Goal: Task Accomplishment & Management: Complete application form

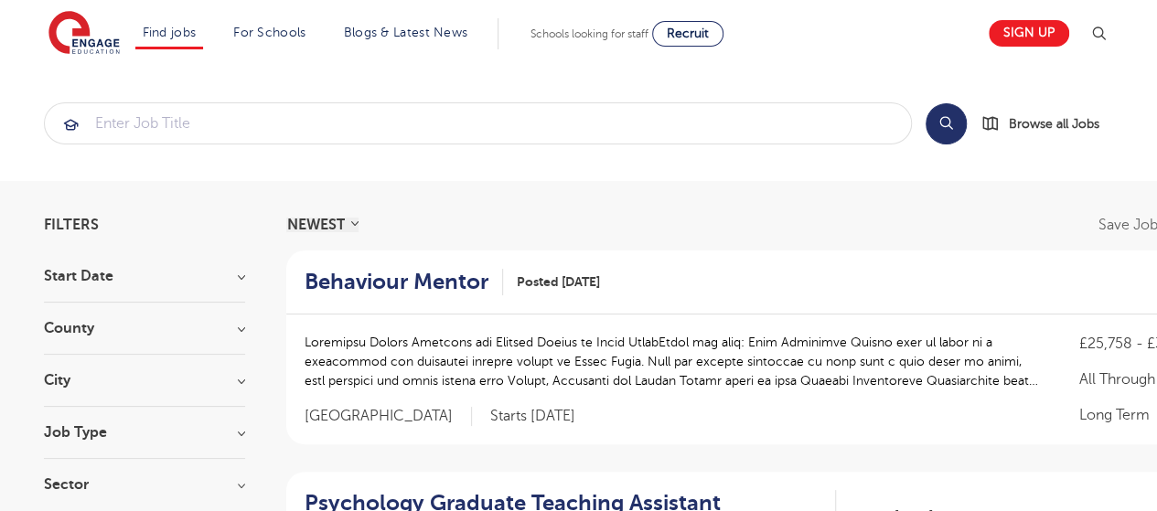
click at [239, 433] on h3 "Job Type" at bounding box center [144, 432] width 201 height 15
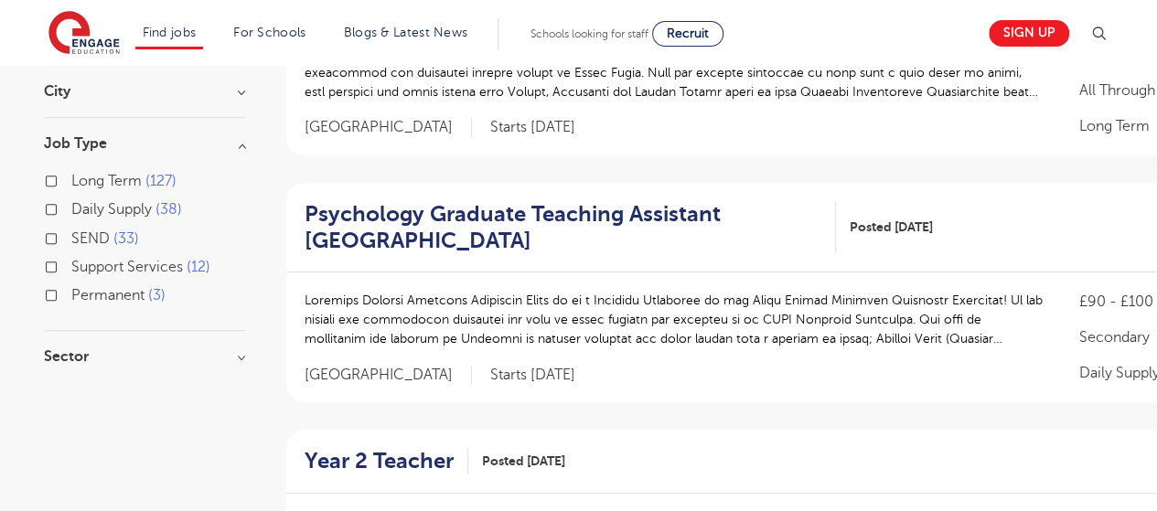
scroll to position [304, 0]
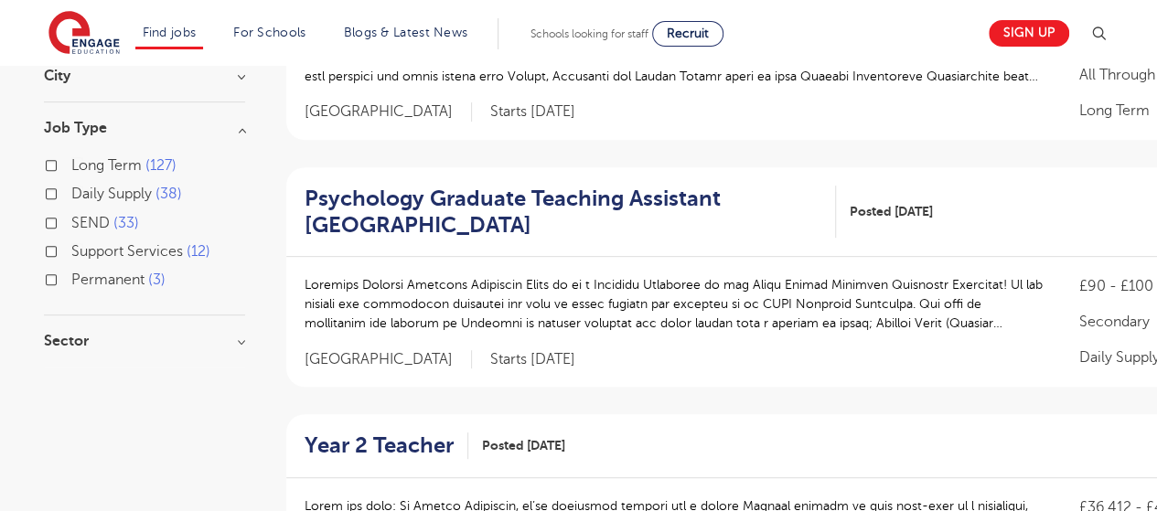
click at [143, 250] on span "Support Services" at bounding box center [127, 251] width 112 height 16
click at [83, 250] on input "Support Services 12" at bounding box center [77, 249] width 12 height 12
checkbox input "true"
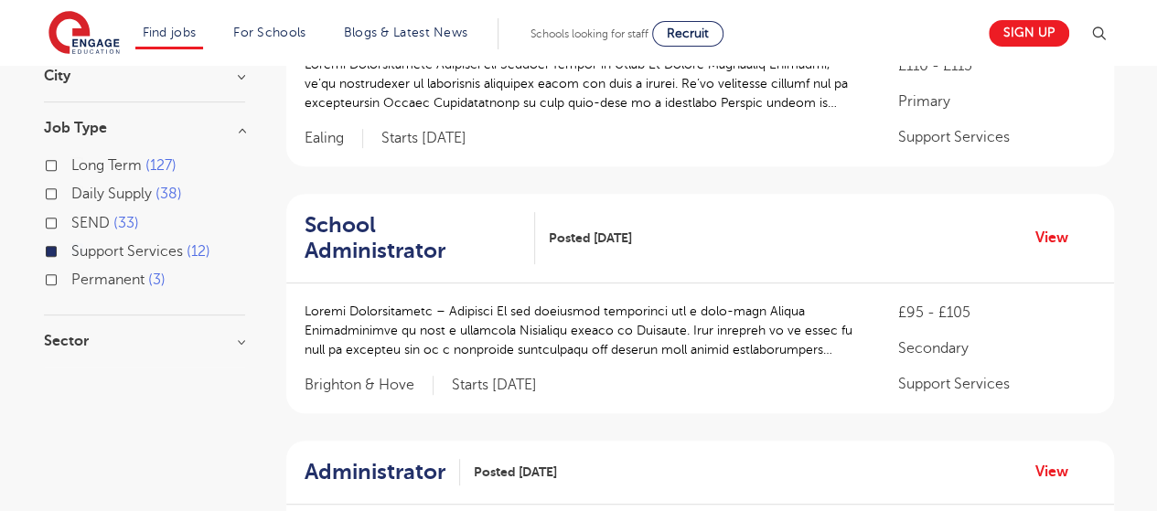
drag, startPoint x: 1135, startPoint y: 126, endPoint x: 1169, endPoint y: 126, distance: 34.7
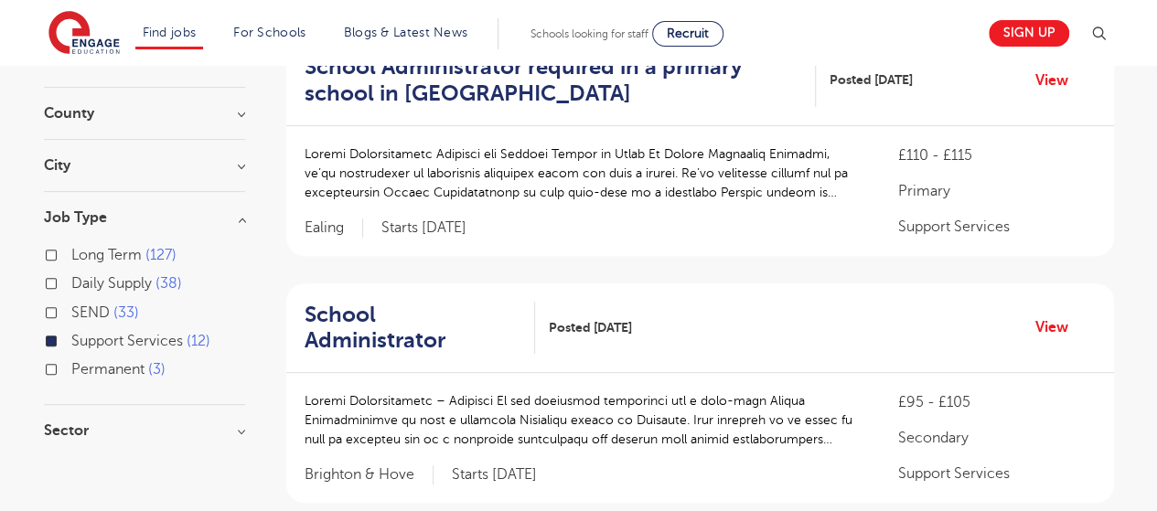
scroll to position [207, 0]
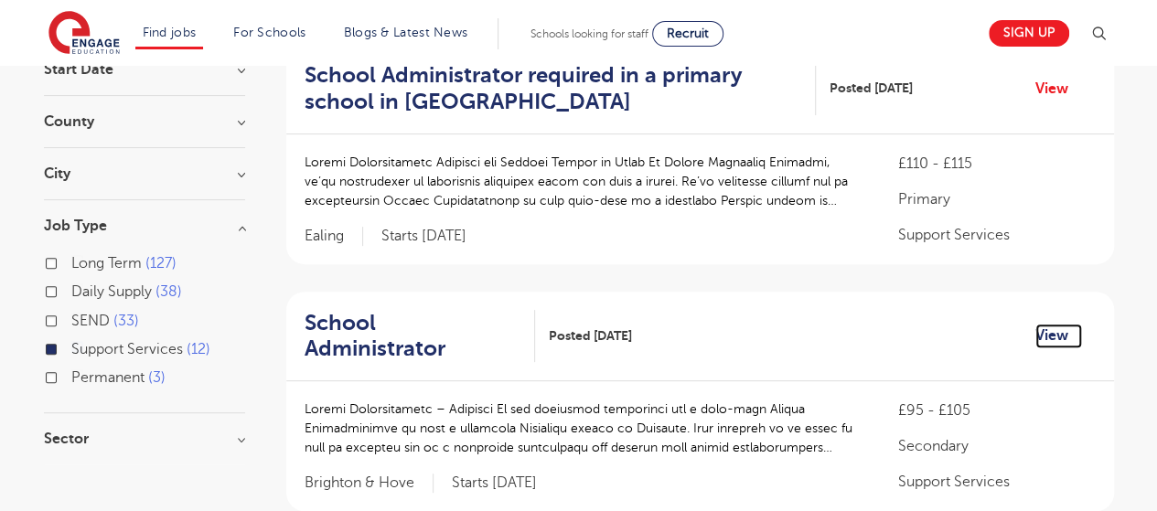
click at [1056, 324] on link "View" at bounding box center [1058, 336] width 47 height 24
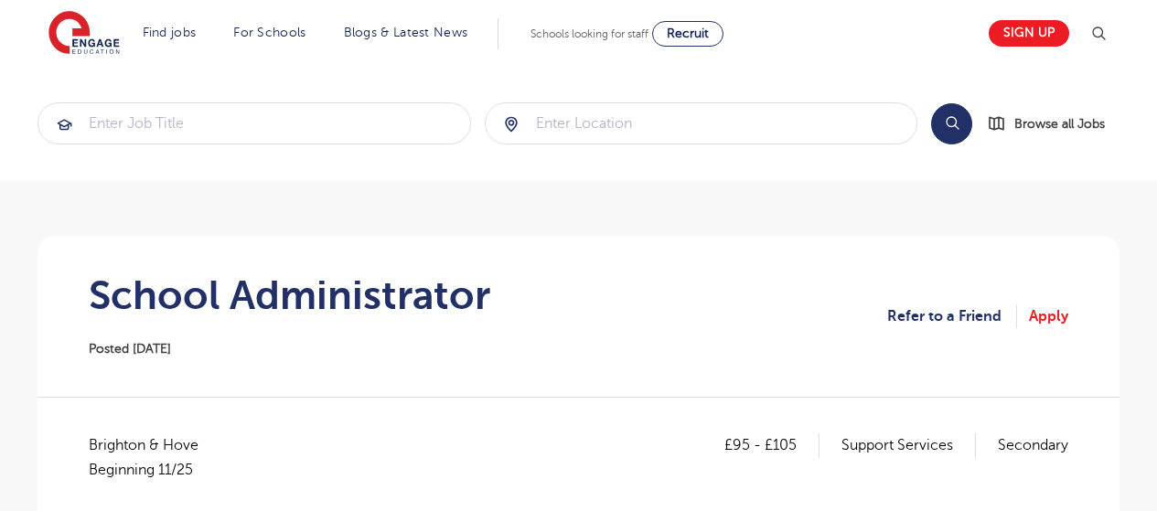
scroll to position [621, 0]
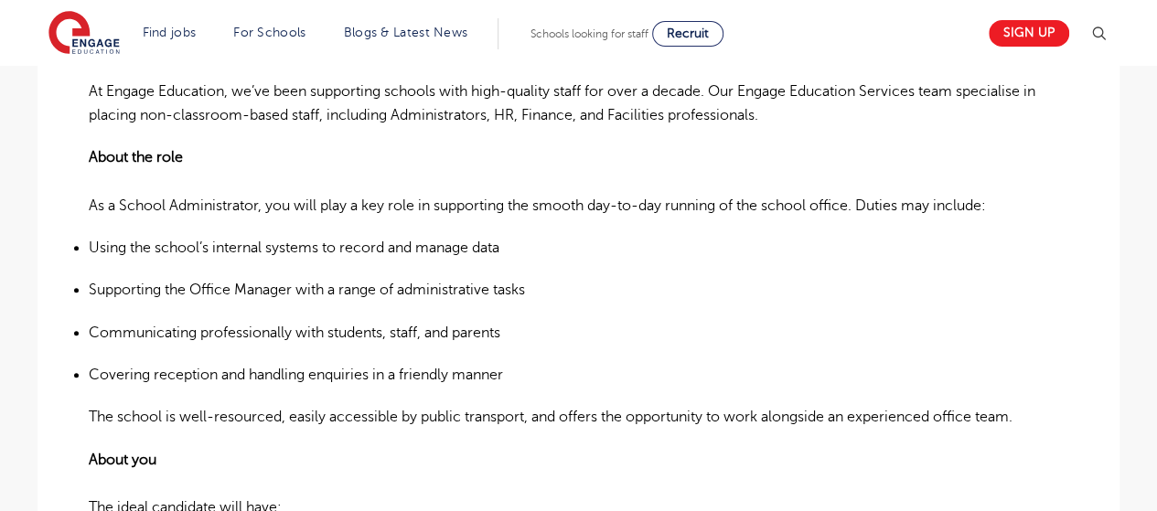
drag, startPoint x: 1169, startPoint y: 246, endPoint x: 876, endPoint y: 187, distance: 299.3
click at [876, 187] on p "About the role As a School Administrator, you will play a key role in supportin…" at bounding box center [578, 181] width 979 height 72
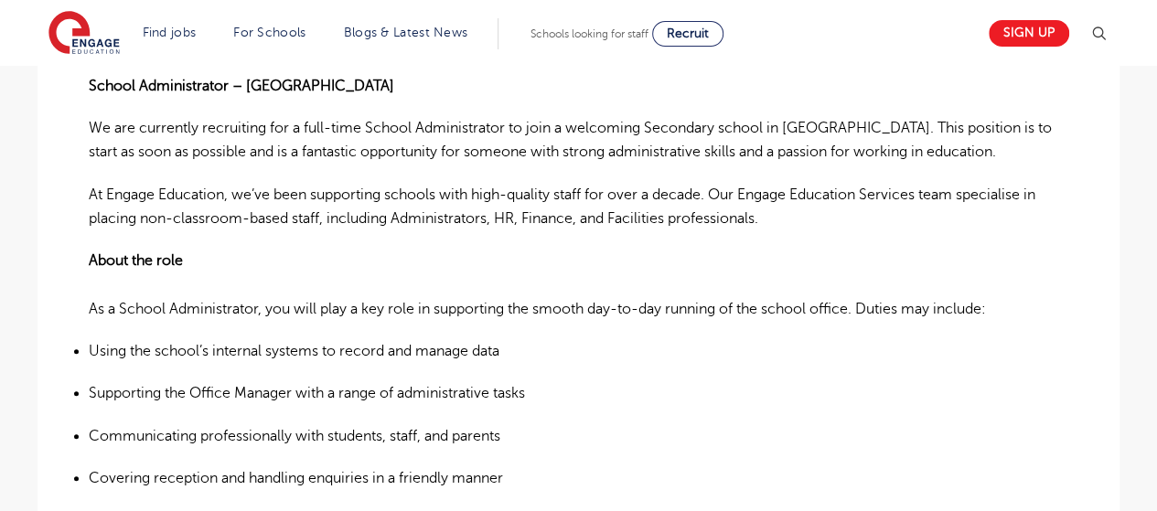
scroll to position [0, 0]
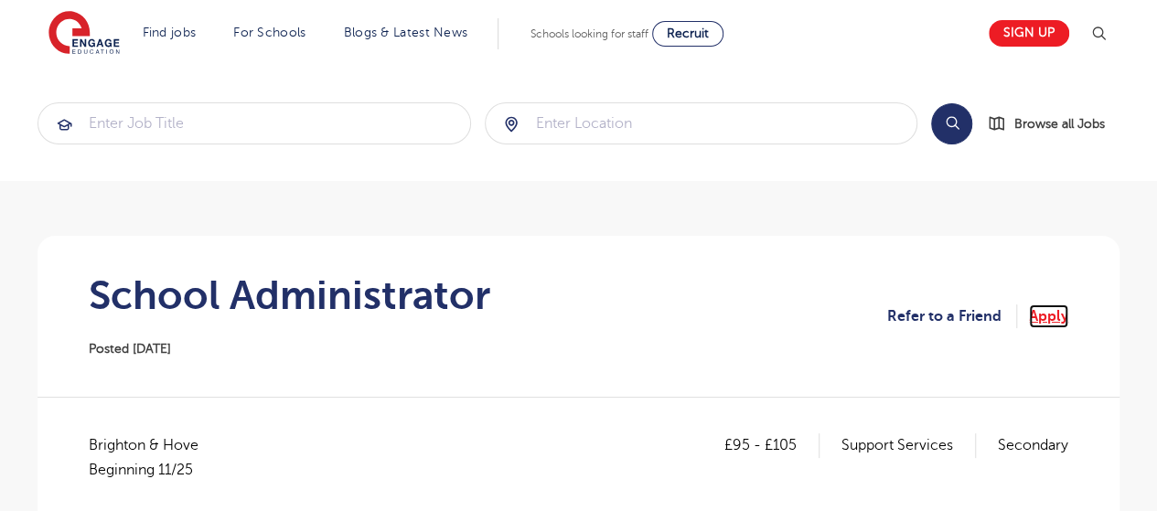
click at [1035, 317] on link "Apply" at bounding box center [1048, 316] width 39 height 24
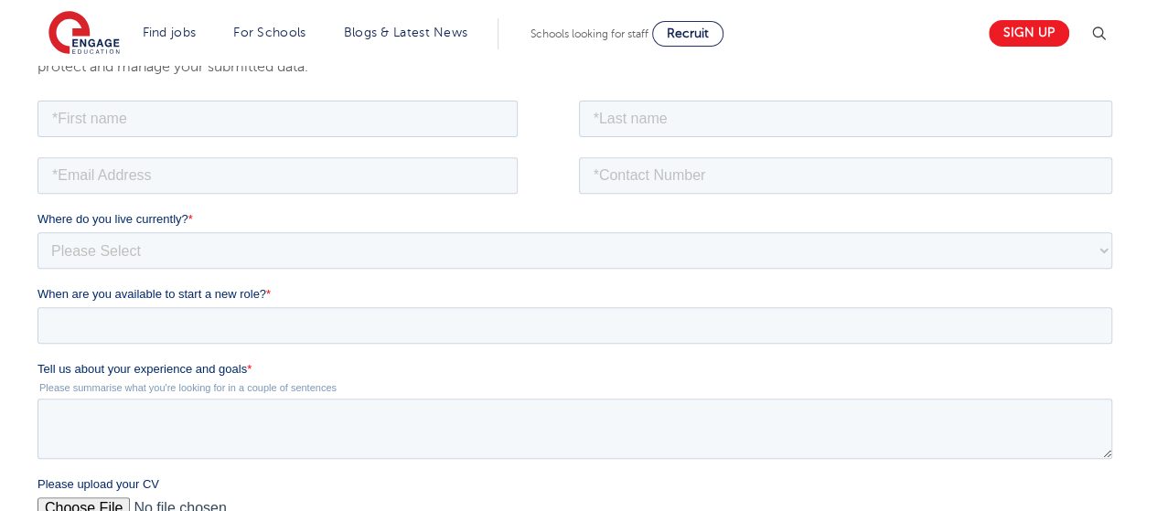
scroll to position [150, 0]
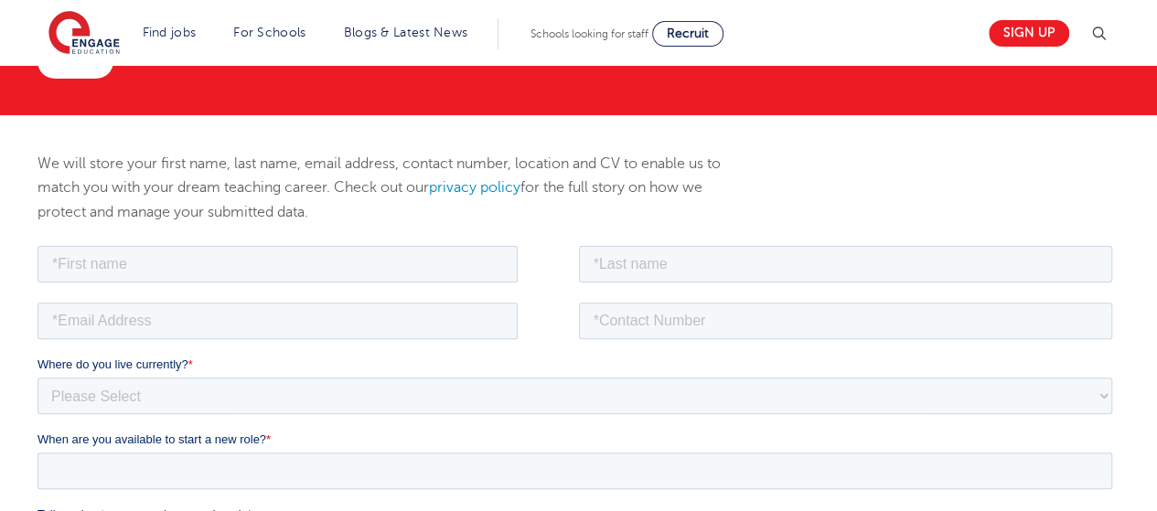
drag, startPoint x: 1165, startPoint y: 98, endPoint x: 1169, endPoint y: 145, distance: 47.8
click at [317, 267] on input "text" at bounding box center [277, 263] width 480 height 37
type input "Jess"
click at [614, 272] on input "text" at bounding box center [846, 263] width 534 height 37
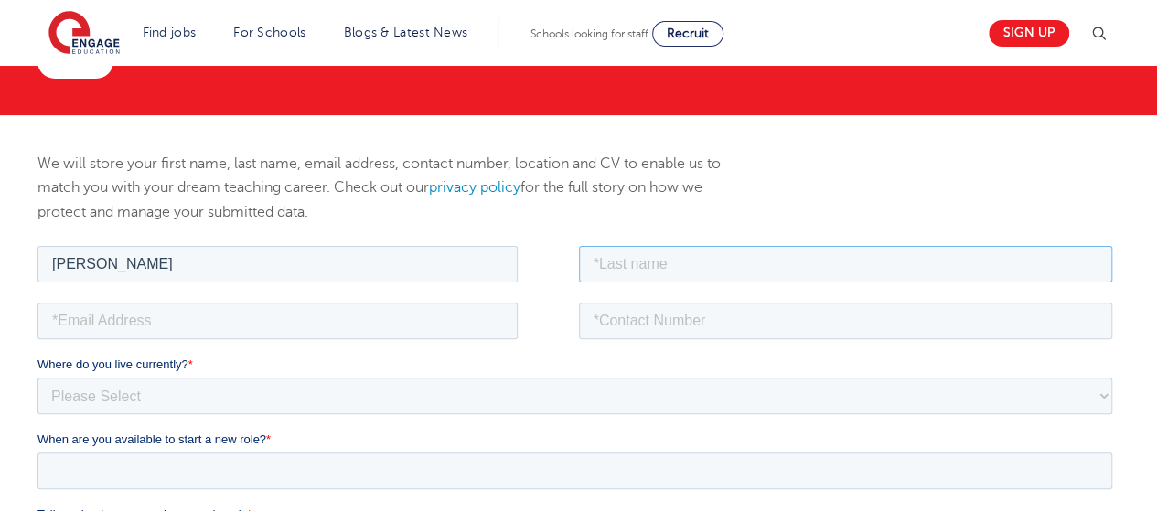
type input "Brokenshire"
click at [311, 324] on input "email" at bounding box center [277, 320] width 480 height 37
type input "jessicabrokenshire2003@gmail.com"
click at [731, 332] on input "tel" at bounding box center [846, 320] width 534 height 37
type input "+447859893362"
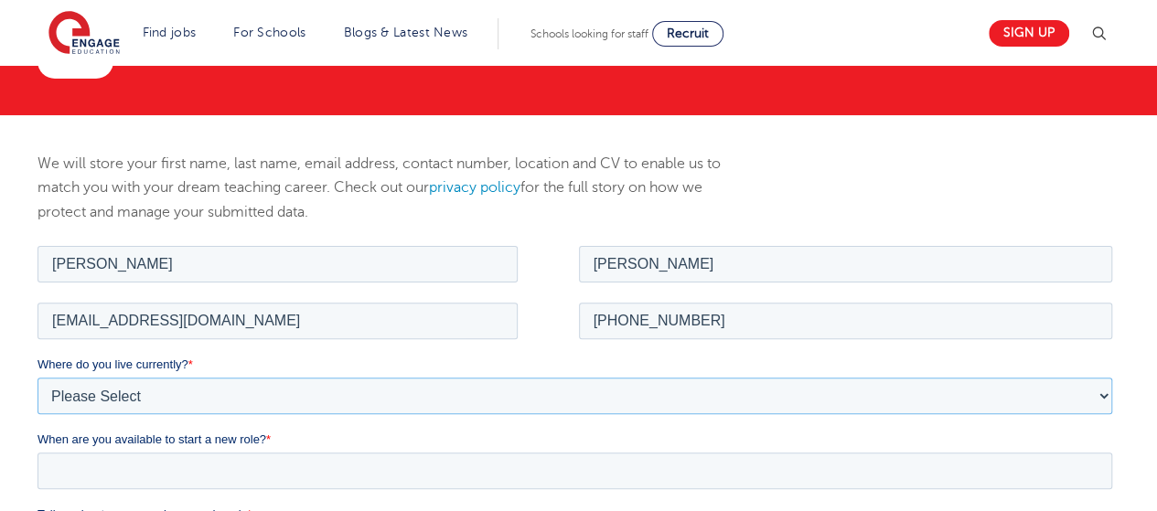
click at [402, 410] on select "Please Select UK Canada Ireland Australia New Zealand Europe USA South Africa J…" at bounding box center [574, 395] width 1074 height 37
select select "UK"
click at [37, 377] on select "Please Select UK Canada Ireland Australia New Zealand Europe USA South Africa J…" at bounding box center [574, 395] width 1074 height 37
click at [301, 58] on section "Find jobs All vacancies We have one of the UK's largest database. and with hund…" at bounding box center [512, 33] width 929 height 67
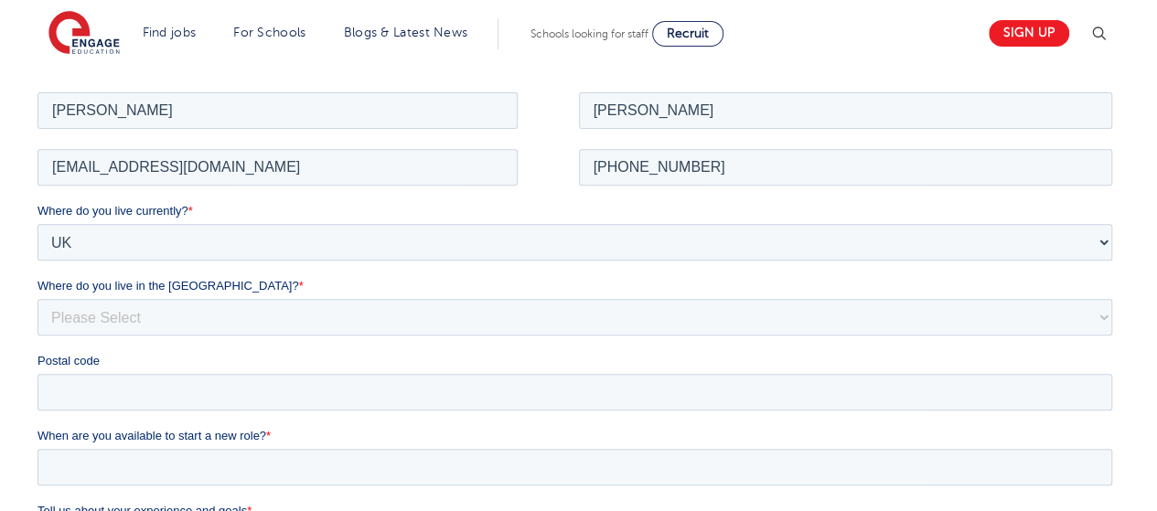
scroll to position [306, 0]
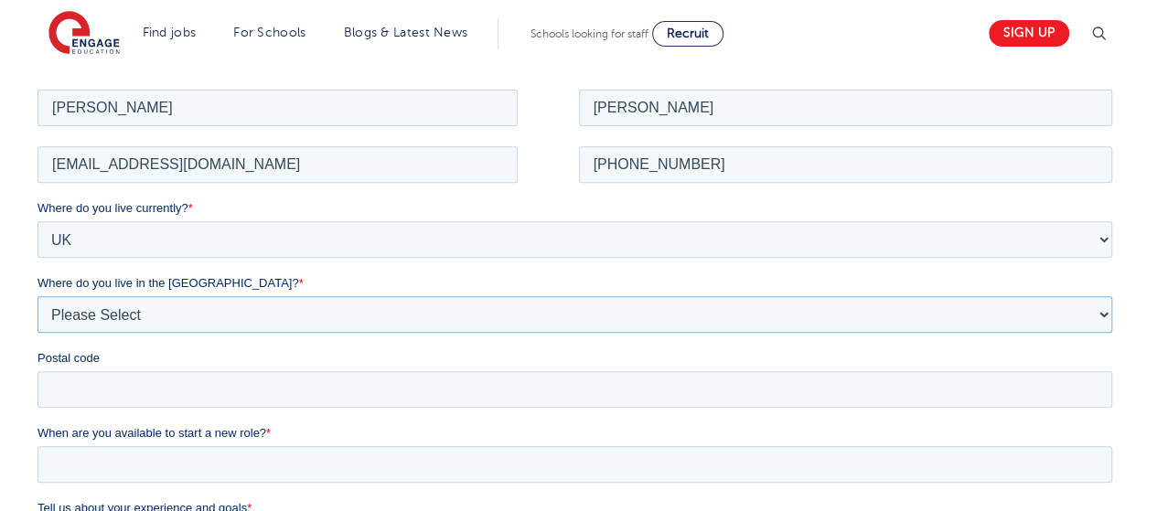
click at [440, 315] on select "Please Select Overseas Barnsley Bedfordshire Berkshire Bournemouth Bracknell Fo…" at bounding box center [574, 313] width 1074 height 37
select select "Portsmouth"
click at [37, 295] on select "Please Select Overseas Barnsley Bedfordshire Berkshire Bournemouth Bracknell Fo…" at bounding box center [574, 313] width 1074 height 37
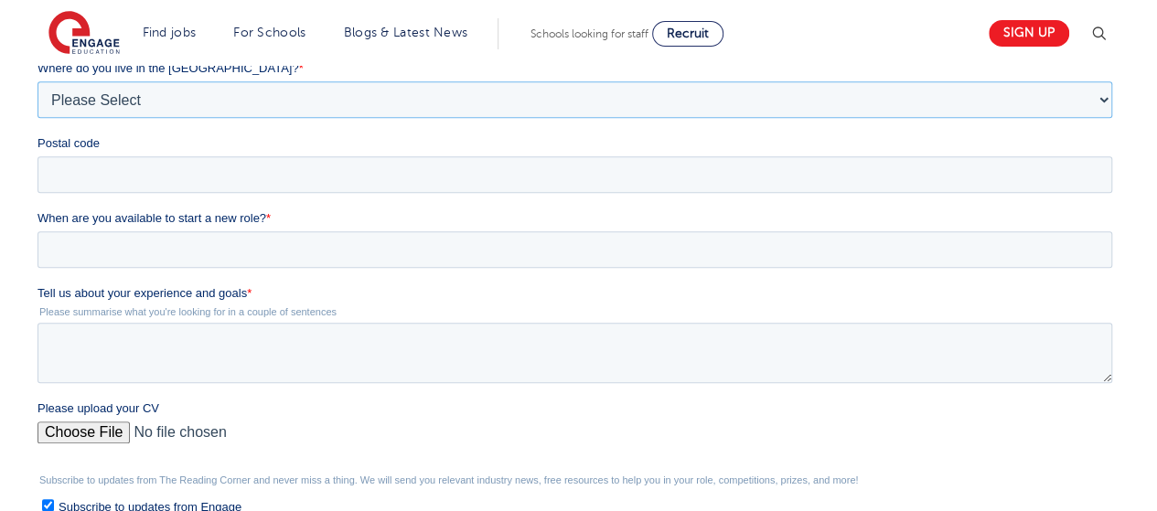
scroll to position [508, 0]
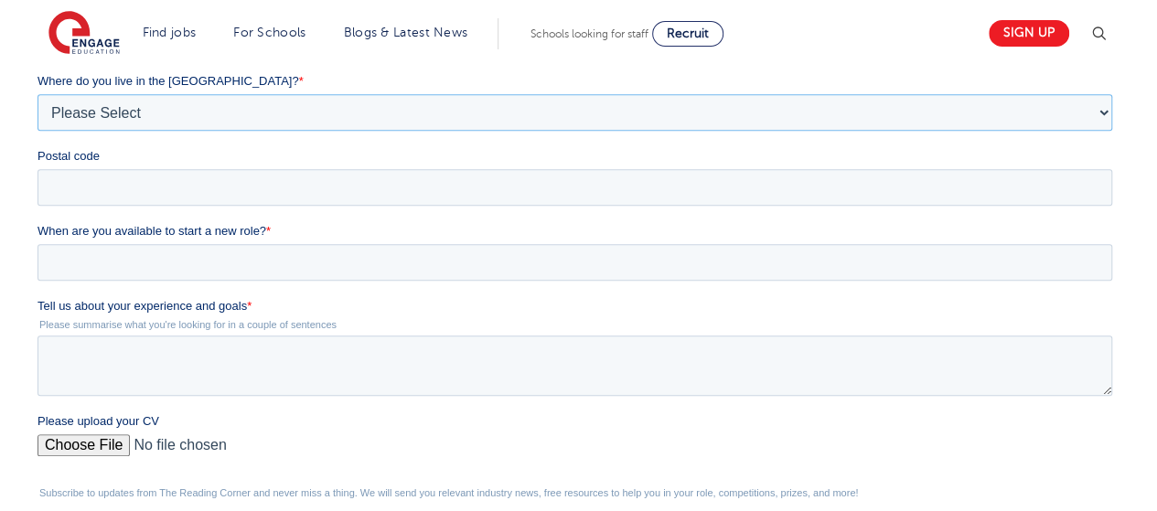
drag, startPoint x: 1169, startPoint y: 179, endPoint x: 578, endPoint y: 392, distance: 628.8
click at [468, 187] on input "Postal code" at bounding box center [574, 187] width 1074 height 37
type input "PO1 2DD"
click at [312, 270] on input "When are you available to start a new role? *" at bounding box center [574, 262] width 1074 height 37
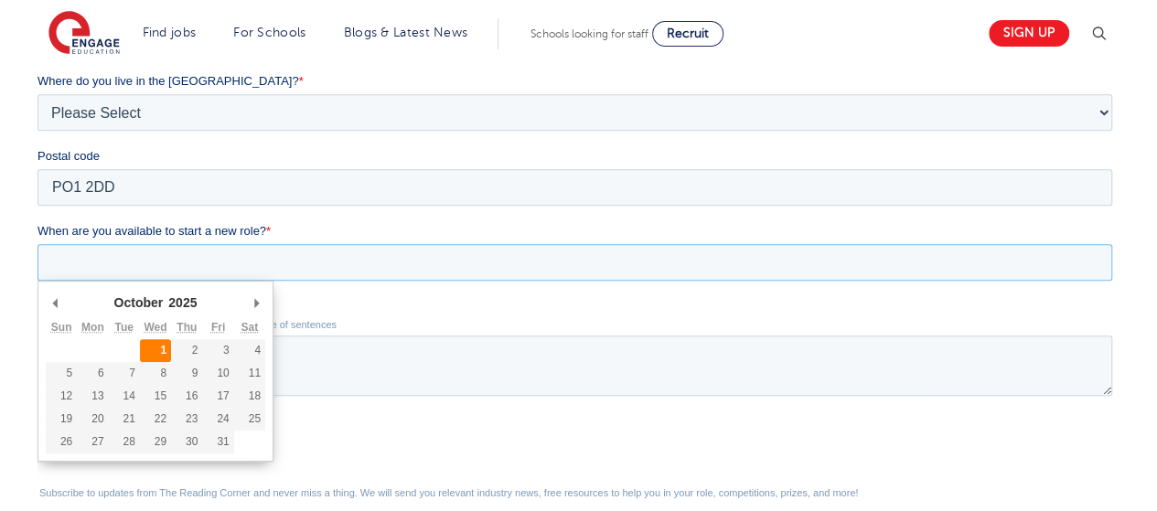
type div "2025-10-01"
type input "2025/10/01"
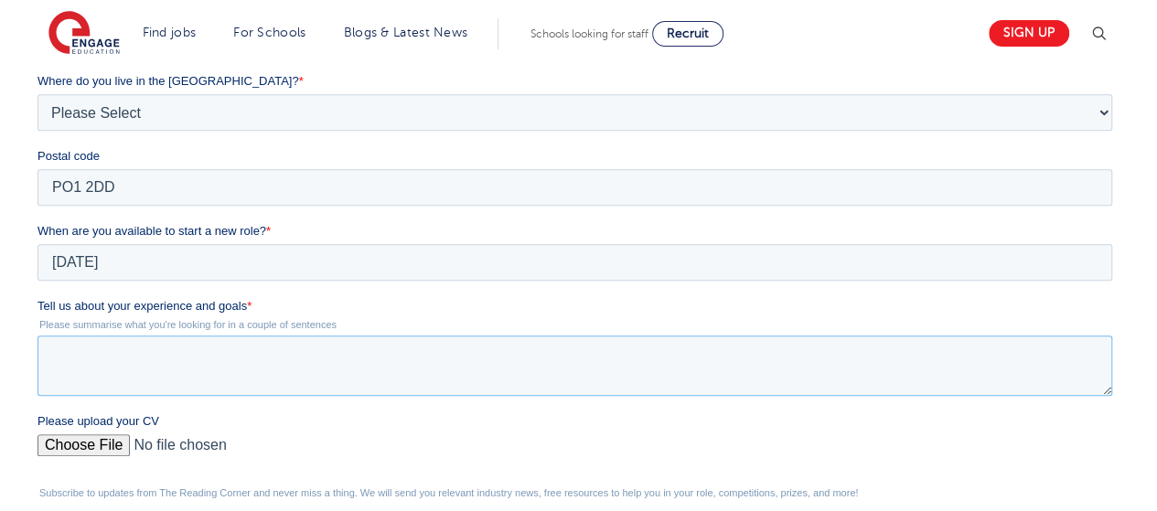
click at [170, 348] on textarea "Tell us about your experience and goals *" at bounding box center [574, 366] width 1074 height 60
paste textarea "Previous experience working in a school environment A genuine interest in suppo…"
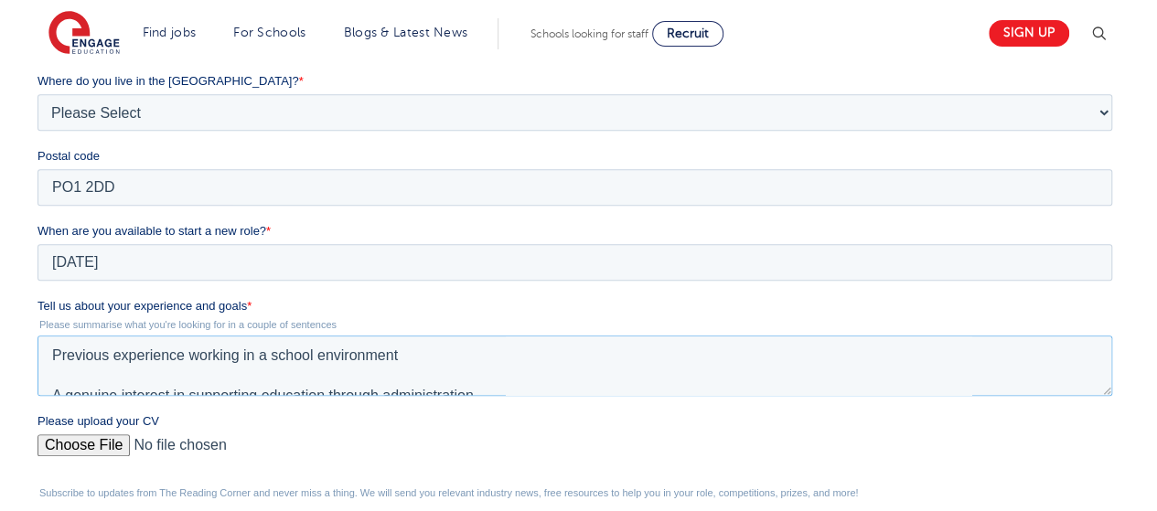
scroll to position [49, 0]
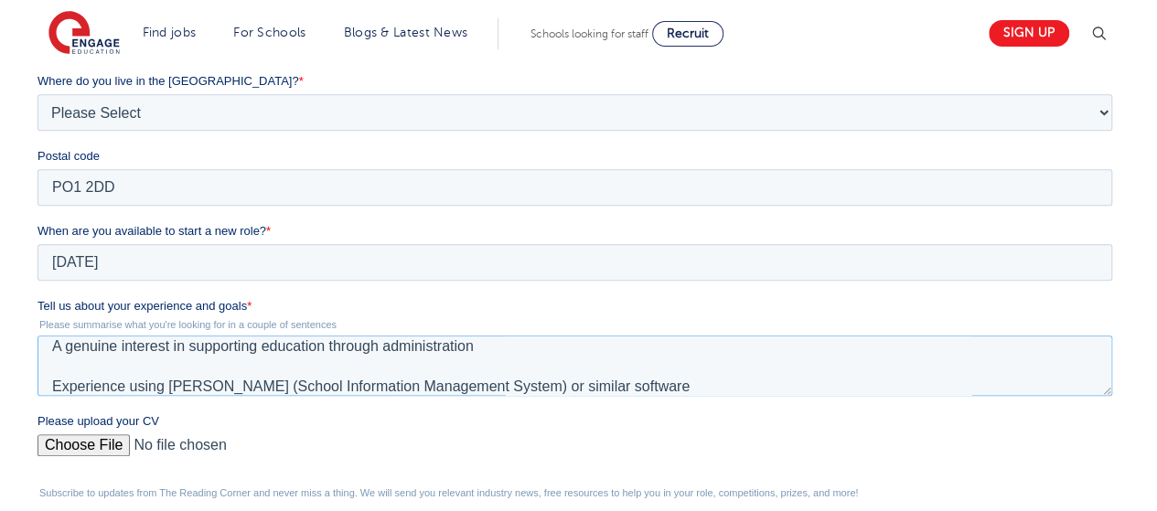
click at [48, 348] on textarea "Previous experience working in a school environment A genuine interest in suppo…" at bounding box center [574, 366] width 1074 height 60
drag, startPoint x: 73, startPoint y: 184, endPoint x: 243, endPoint y: 321, distance: 218.5
drag, startPoint x: 246, startPoint y: 305, endPoint x: 75, endPoint y: 296, distance: 171.2
click at [75, 297] on label "Tell us about your experience and goals *" at bounding box center [578, 306] width 1082 height 18
copy form "October January February March April May June July August September October Nov…"
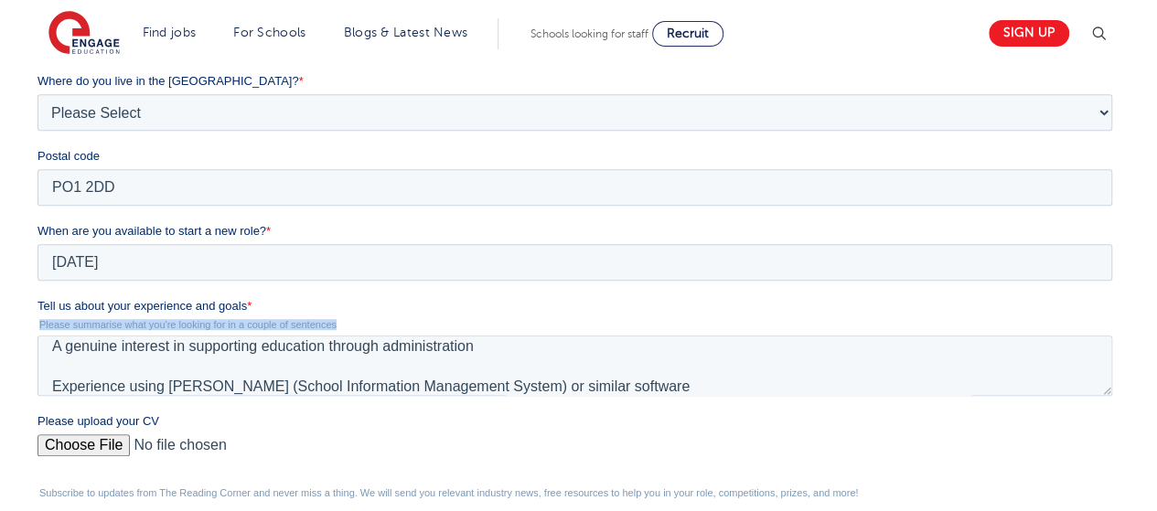
drag, startPoint x: 37, startPoint y: 322, endPoint x: 344, endPoint y: 317, distance: 306.3
click at [344, 317] on div "Tell us about your experience and goals * Please summarise what you're looking …" at bounding box center [578, 346] width 1082 height 99
copy legend "Please summarise what you're looking for in a couple of sentences"
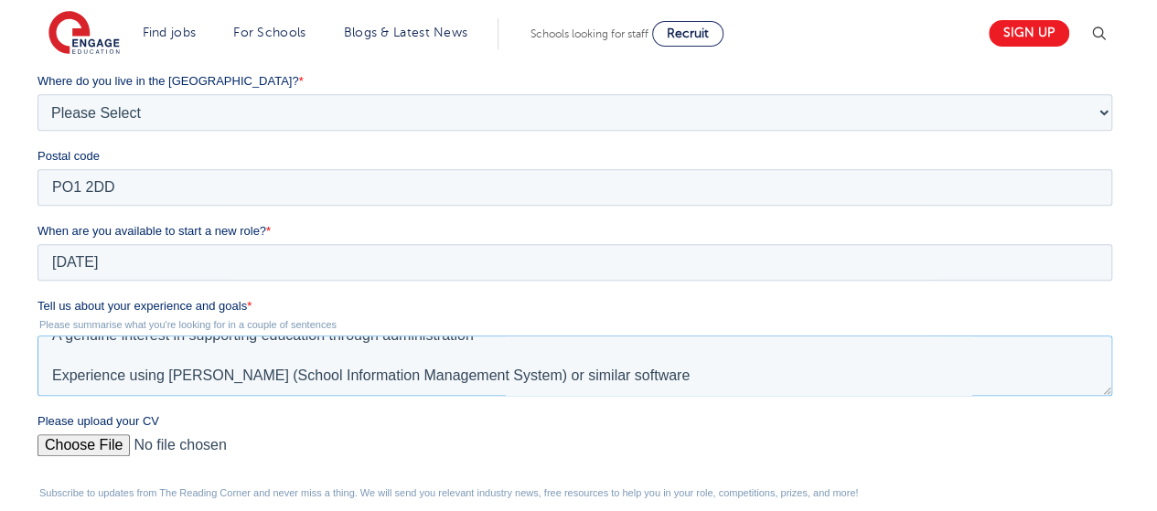
drag, startPoint x: 51, startPoint y: 345, endPoint x: 658, endPoint y: 472, distance: 620.3
click at [658, 472] on form "Job Position Job Sector Job ID Job Number Job Owner Jess Brokenshire jessicabro…" at bounding box center [578, 290] width 1082 height 813
type textarea "Previous experience working in a school environment"
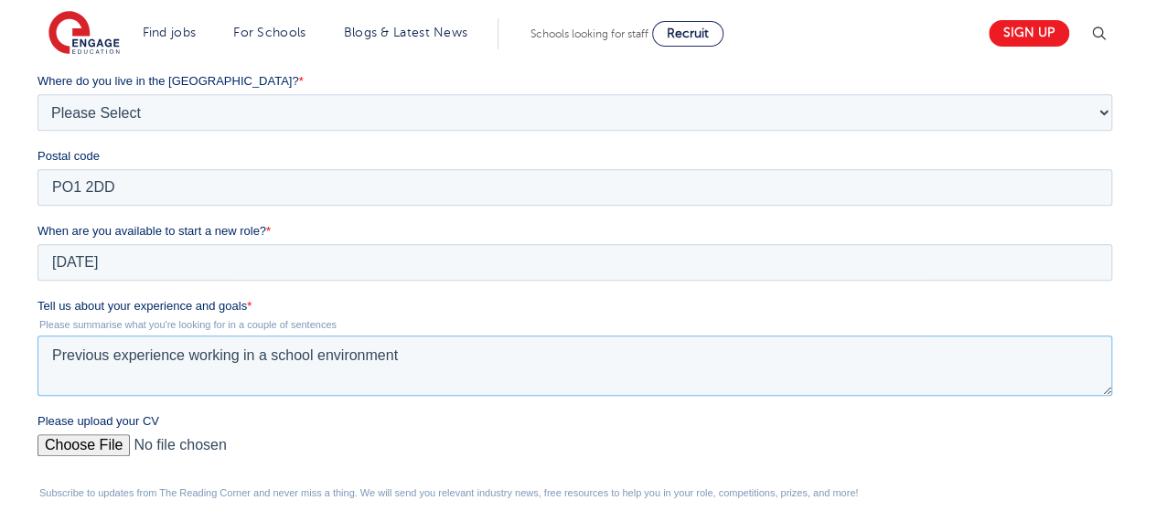
scroll to position [9, 0]
drag, startPoint x: 422, startPoint y: 347, endPoint x: 37, endPoint y: 142, distance: 436.5
click at [37, 259] on html "Job Position Job Sector Job ID Job Number Job Owner Jess Brokenshire jessicabro…" at bounding box center [578, 298] width 1082 height 829
paste textarea "I have strong administrative and organisational experience gained through roles…"
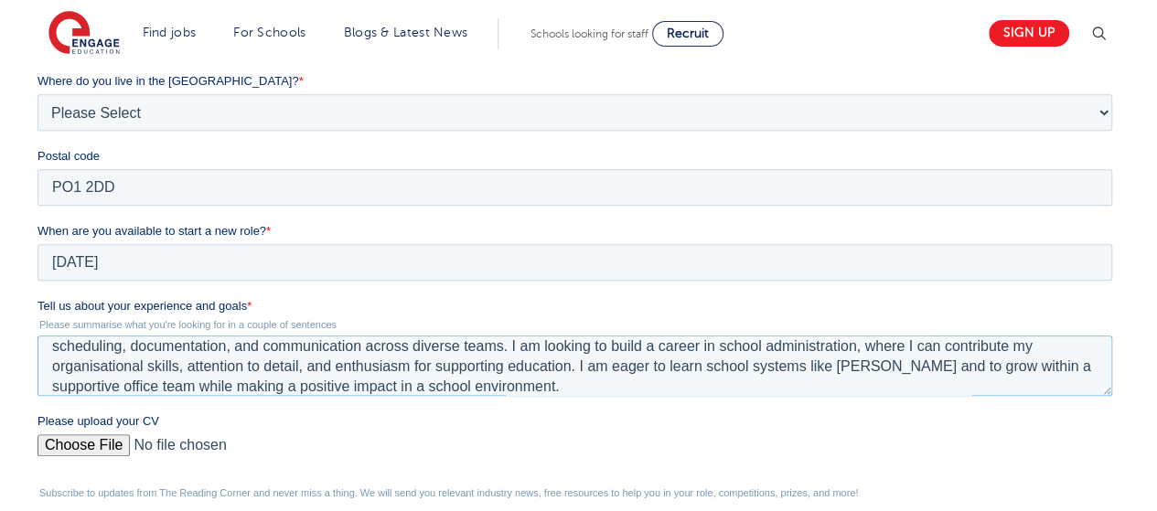
scroll to position [0, 0]
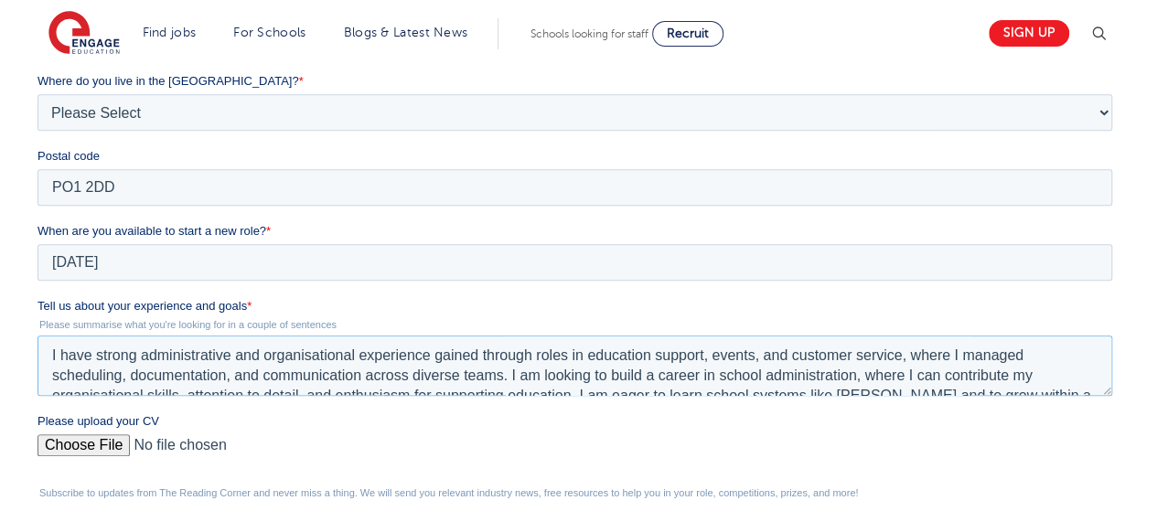
click at [699, 357] on textarea "I have strong administrative and organisational experience gained through roles…" at bounding box center [574, 366] width 1074 height 60
click at [757, 356] on textarea "I have strong administrative and organisational experience gained through roles…" at bounding box center [574, 366] width 1074 height 60
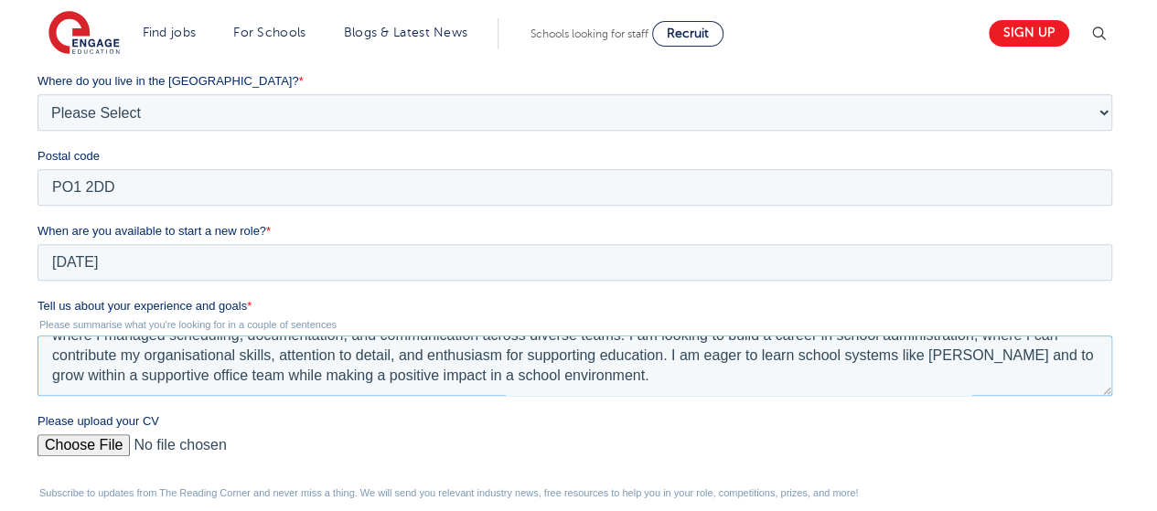
scroll to position [37, 0]
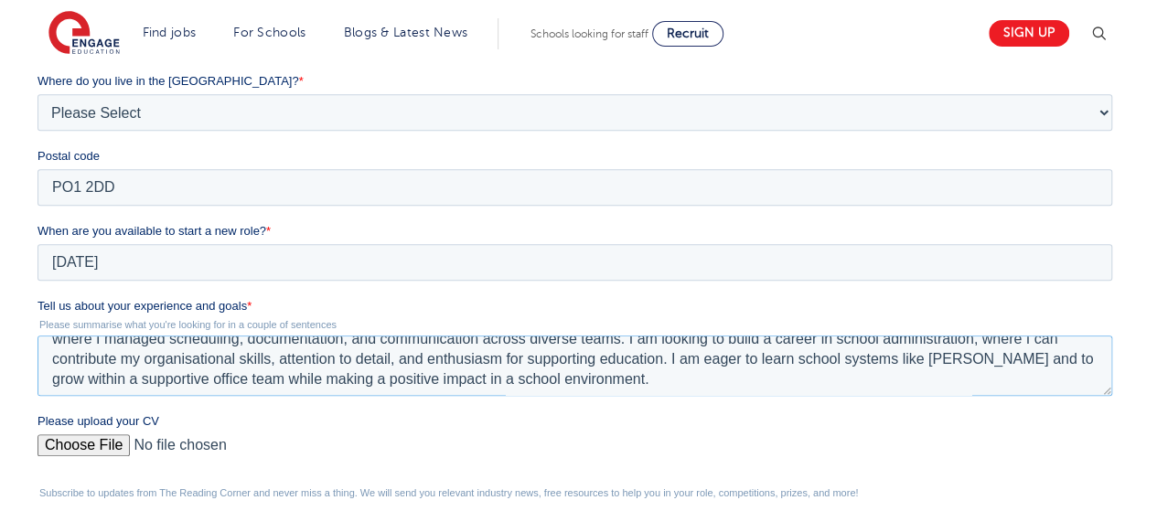
click at [784, 369] on textarea "I have strong administrative and organisational experience gained through roles…" at bounding box center [574, 366] width 1074 height 60
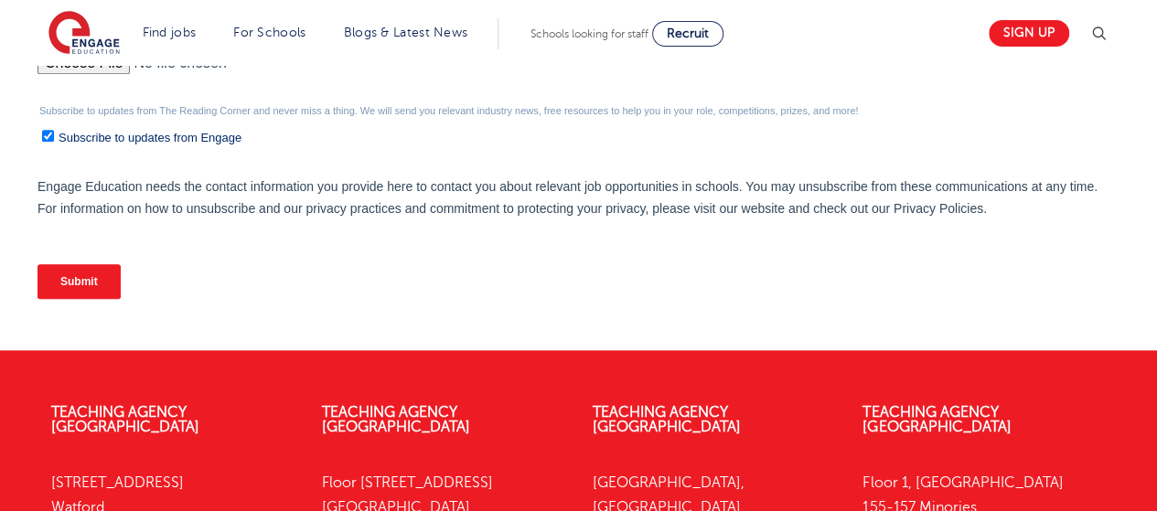
scroll to position [816, 0]
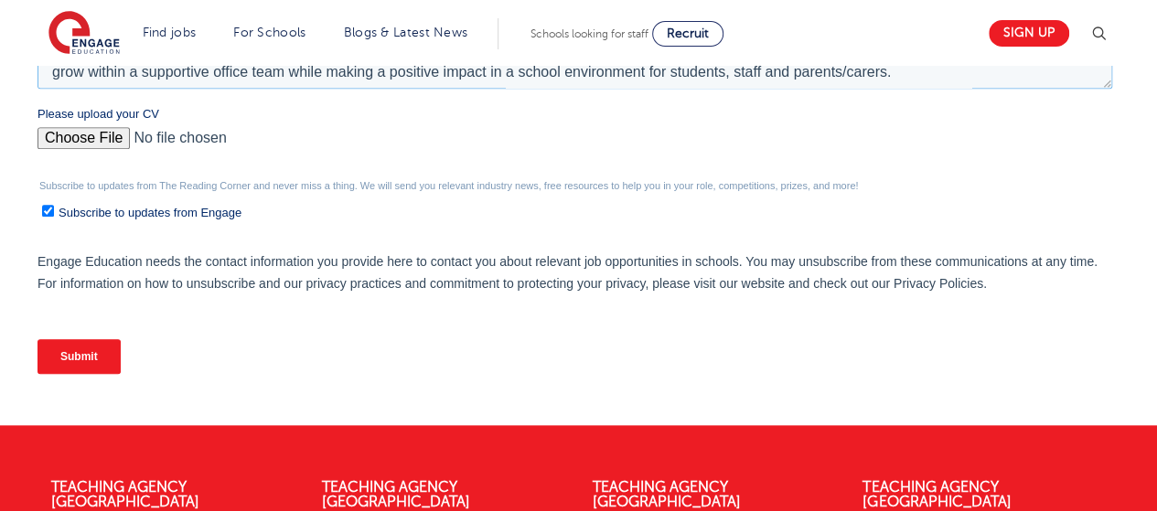
type textarea "I have strong administrative and organisational experience gained through roles…"
click at [72, 134] on input "Please upload your CV" at bounding box center [574, 145] width 1074 height 37
type input "C:\fakepath\Jess Brokenshire CV (30).pdf"
click at [93, 356] on input "Submit" at bounding box center [78, 356] width 83 height 35
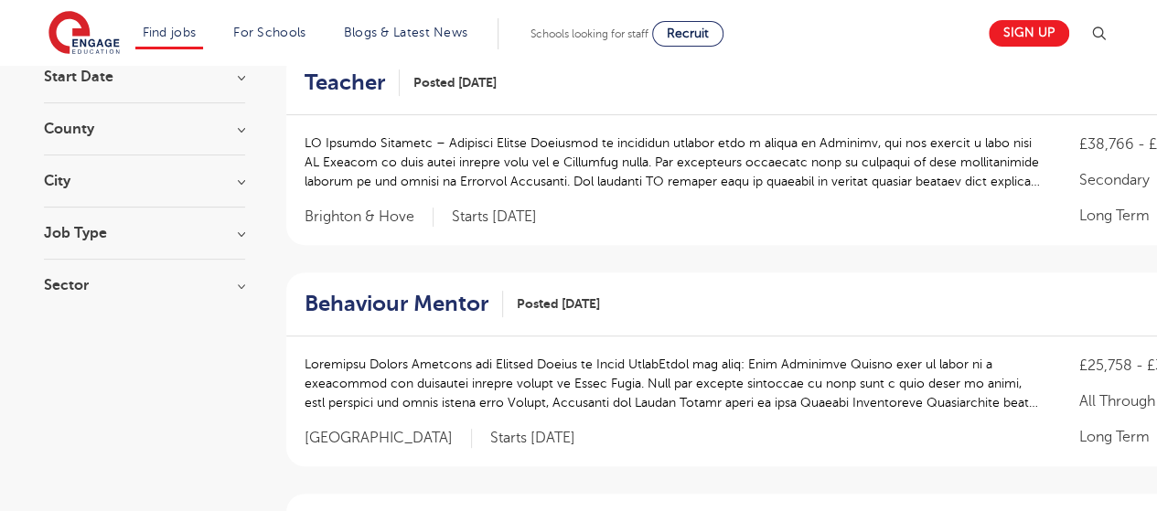
scroll to position [70, 0]
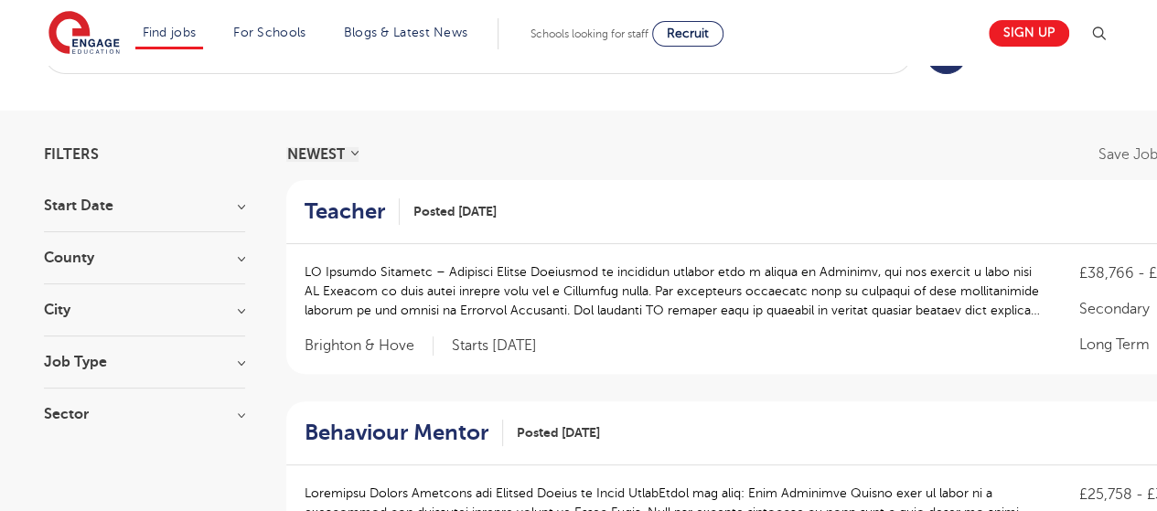
click at [165, 401] on section "Start Date September 95 October 62 November 53 January 4 Show more County Londo…" at bounding box center [144, 318] width 201 height 241
click at [176, 367] on h3 "Job Type" at bounding box center [144, 362] width 201 height 15
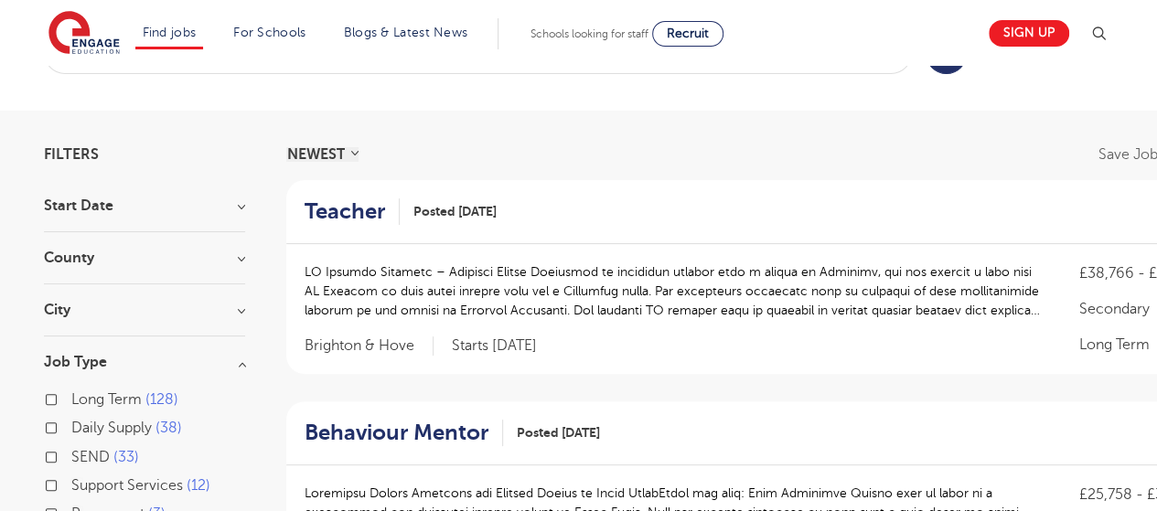
click at [59, 478] on div "Support Services 12" at bounding box center [144, 488] width 201 height 28
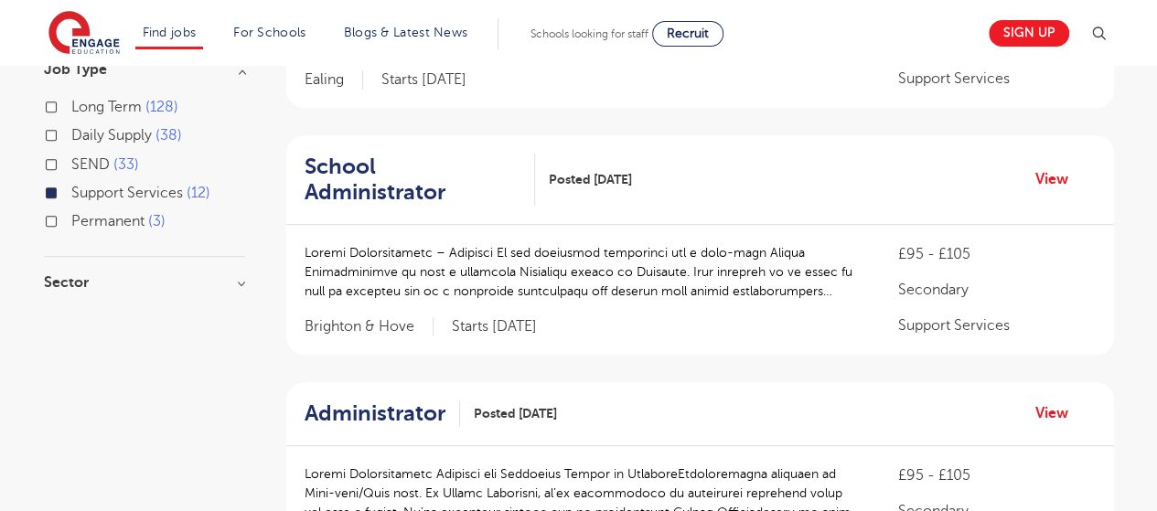
scroll to position [358, 0]
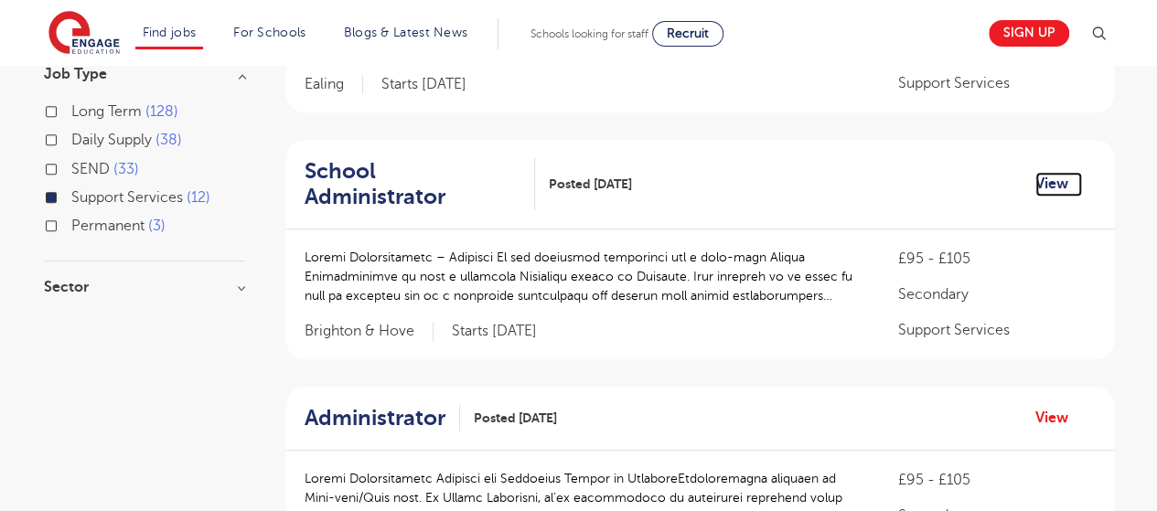
click at [1044, 172] on link "View" at bounding box center [1058, 184] width 47 height 24
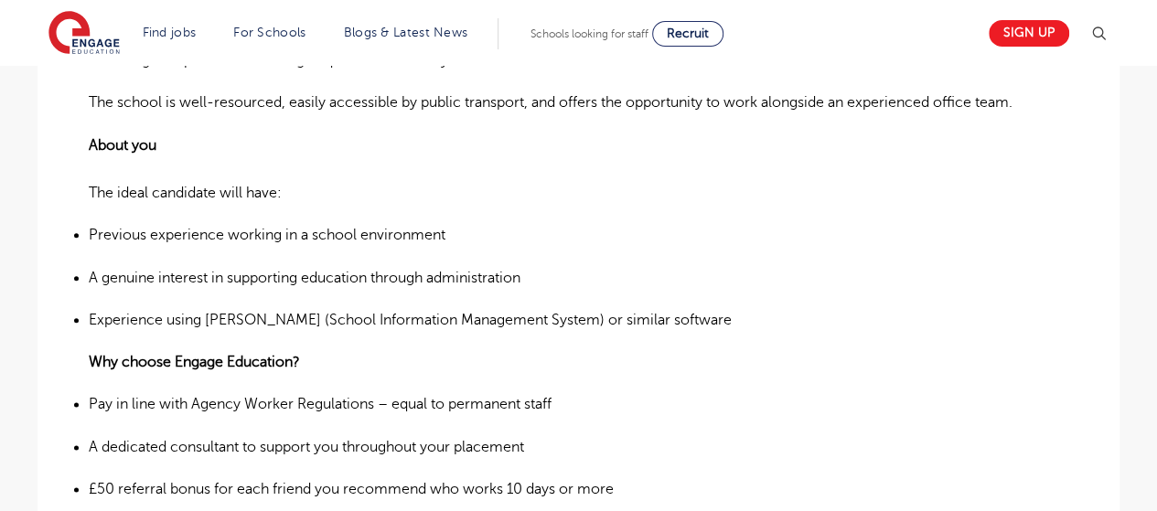
scroll to position [933, 0]
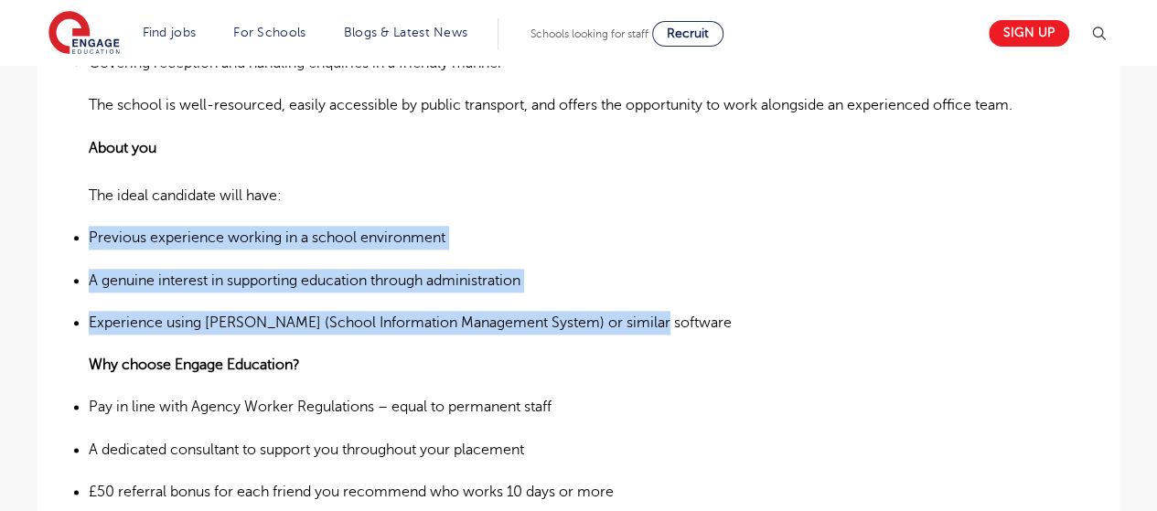
drag, startPoint x: 90, startPoint y: 231, endPoint x: 679, endPoint y: 321, distance: 596.5
click at [679, 321] on ul "Previous experience working in a school environment A genuine interest in suppo…" at bounding box center [578, 280] width 979 height 109
copy ul "Previous experience working in a school environment A genuine interest in suppo…"
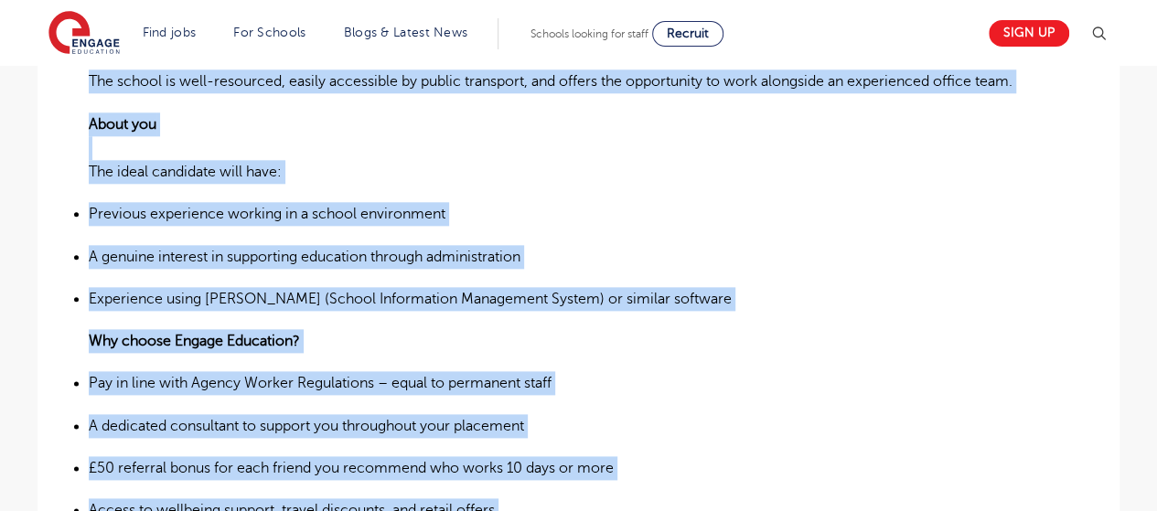
scroll to position [1174, 0]
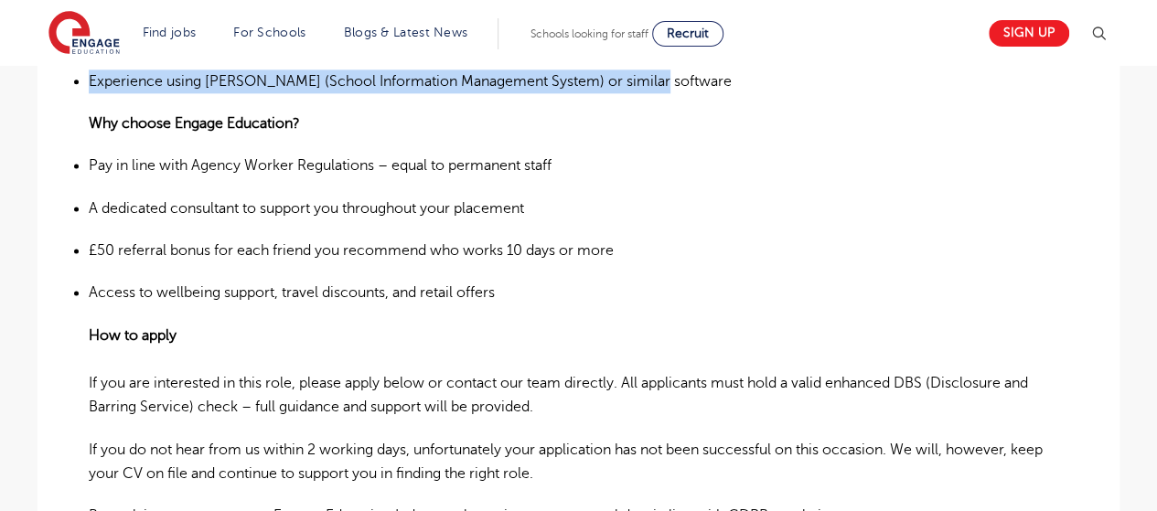
drag, startPoint x: 70, startPoint y: 156, endPoint x: 661, endPoint y: 83, distance: 595.2
copy div "Lo ips dolorsita consectetu adi e sedd-eius Tempor Incididuntutl et dolo m aliq…"
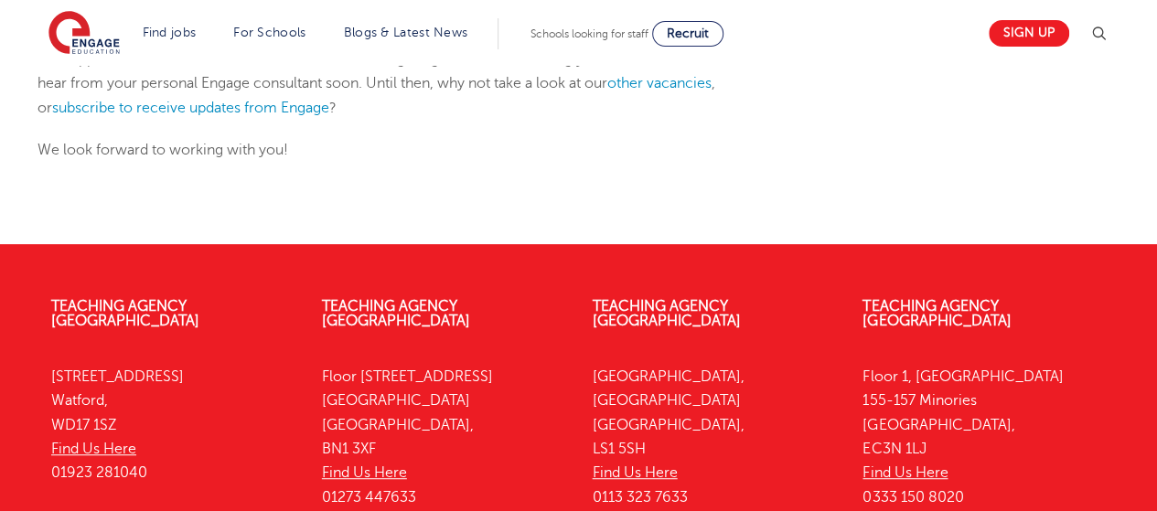
scroll to position [334, 0]
